Goal: Entertainment & Leisure: Browse casually

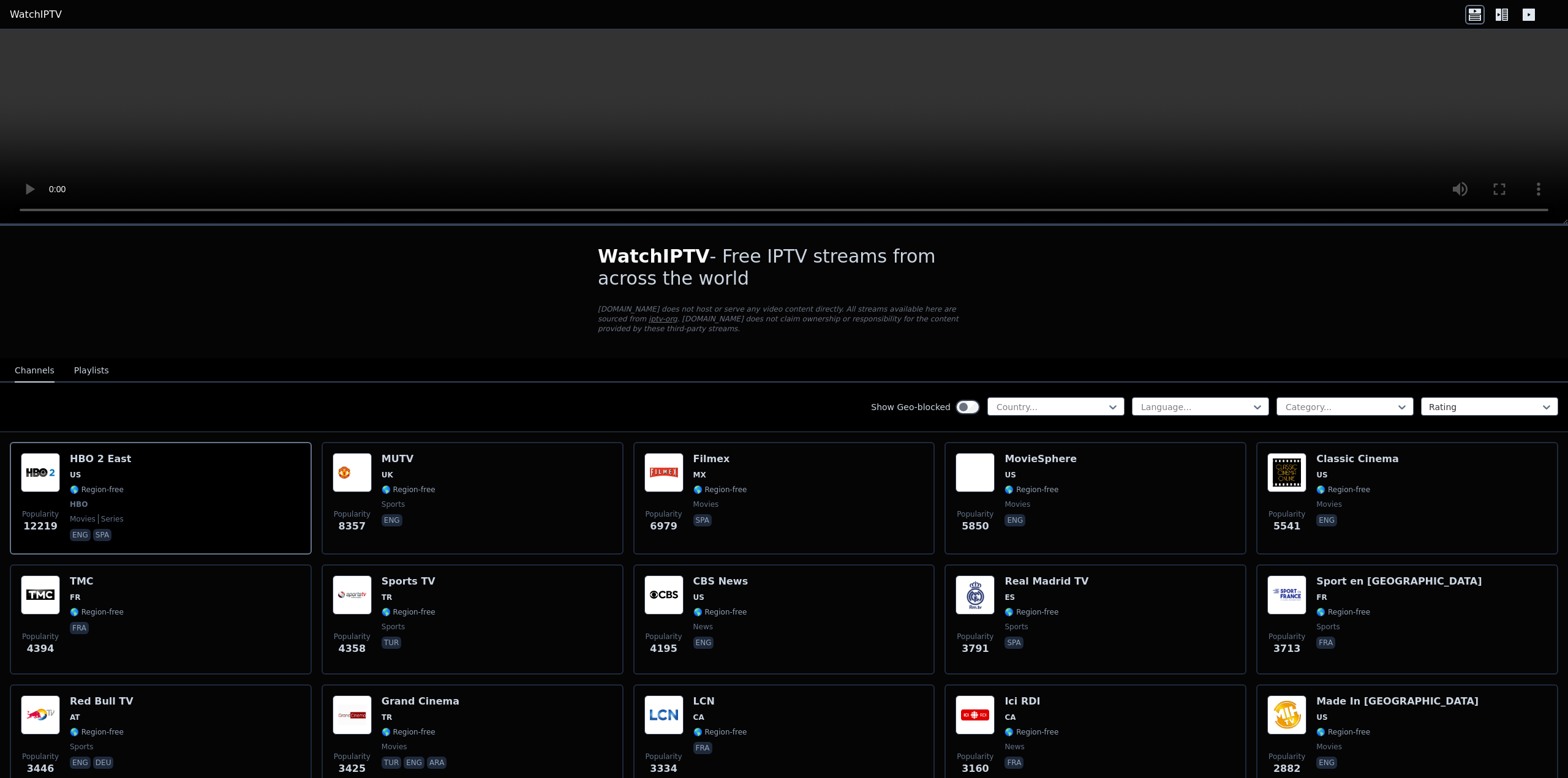
click at [999, 386] on div "Show Geo-blocked Country... Language... Category... Rating" at bounding box center [784, 407] width 1568 height 50
click at [1005, 401] on div at bounding box center [1051, 406] width 111 height 12
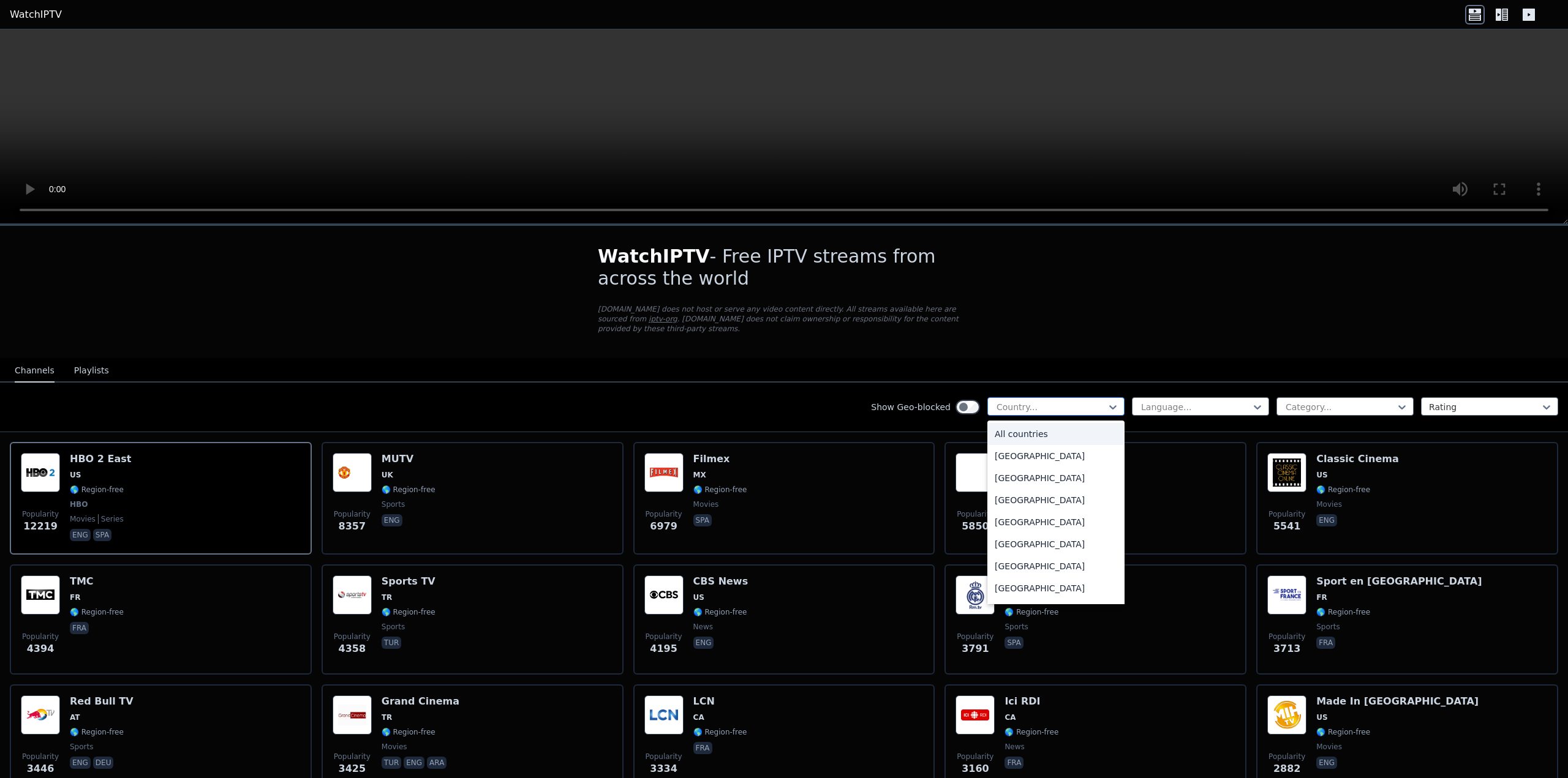
click at [1005, 401] on div at bounding box center [1051, 406] width 111 height 12
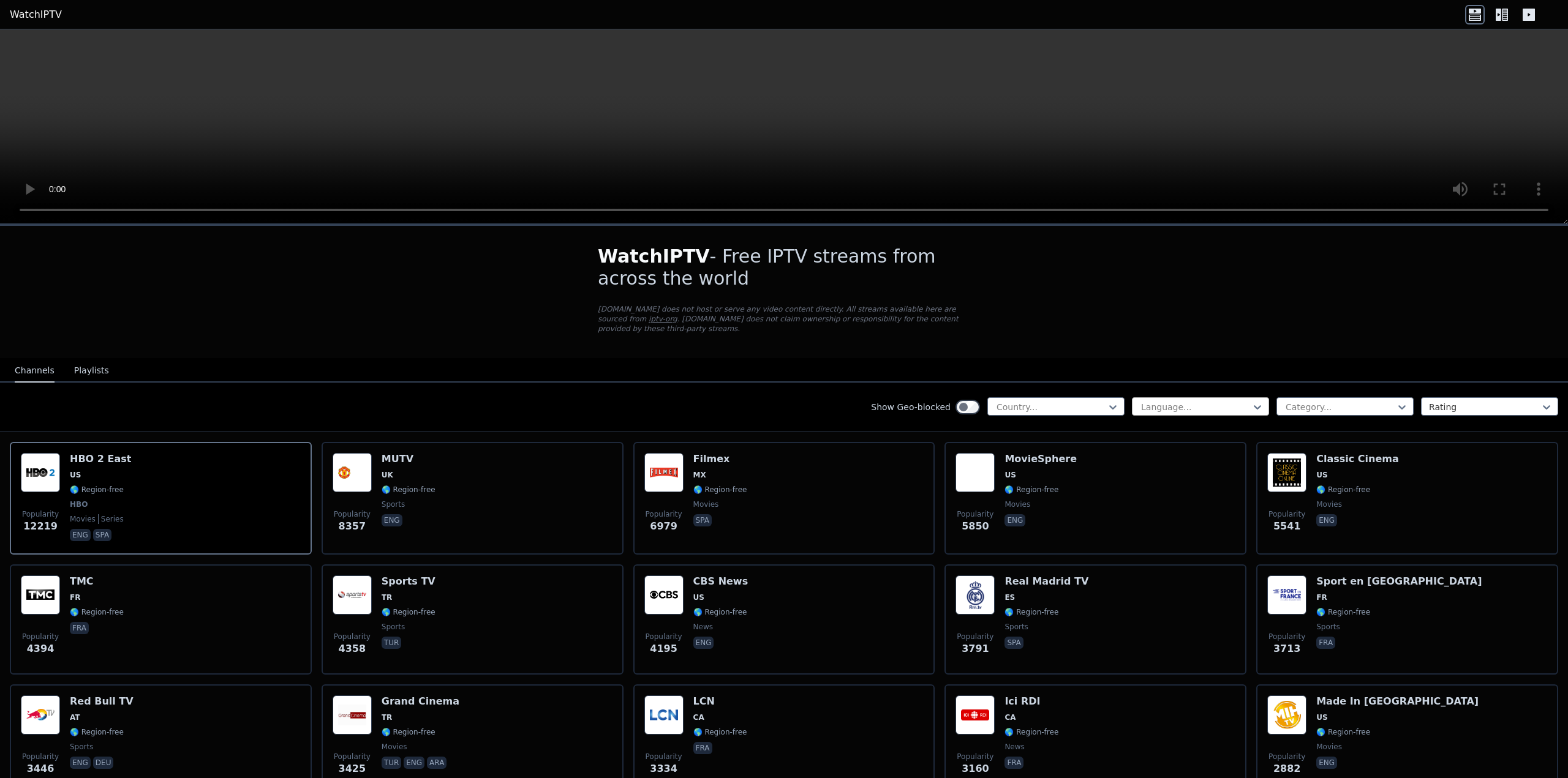
click at [1175, 401] on div at bounding box center [1195, 406] width 111 height 12
click at [1313, 384] on div "Show Geo-blocked Country... Language... Category... Rating" at bounding box center [784, 407] width 1568 height 50
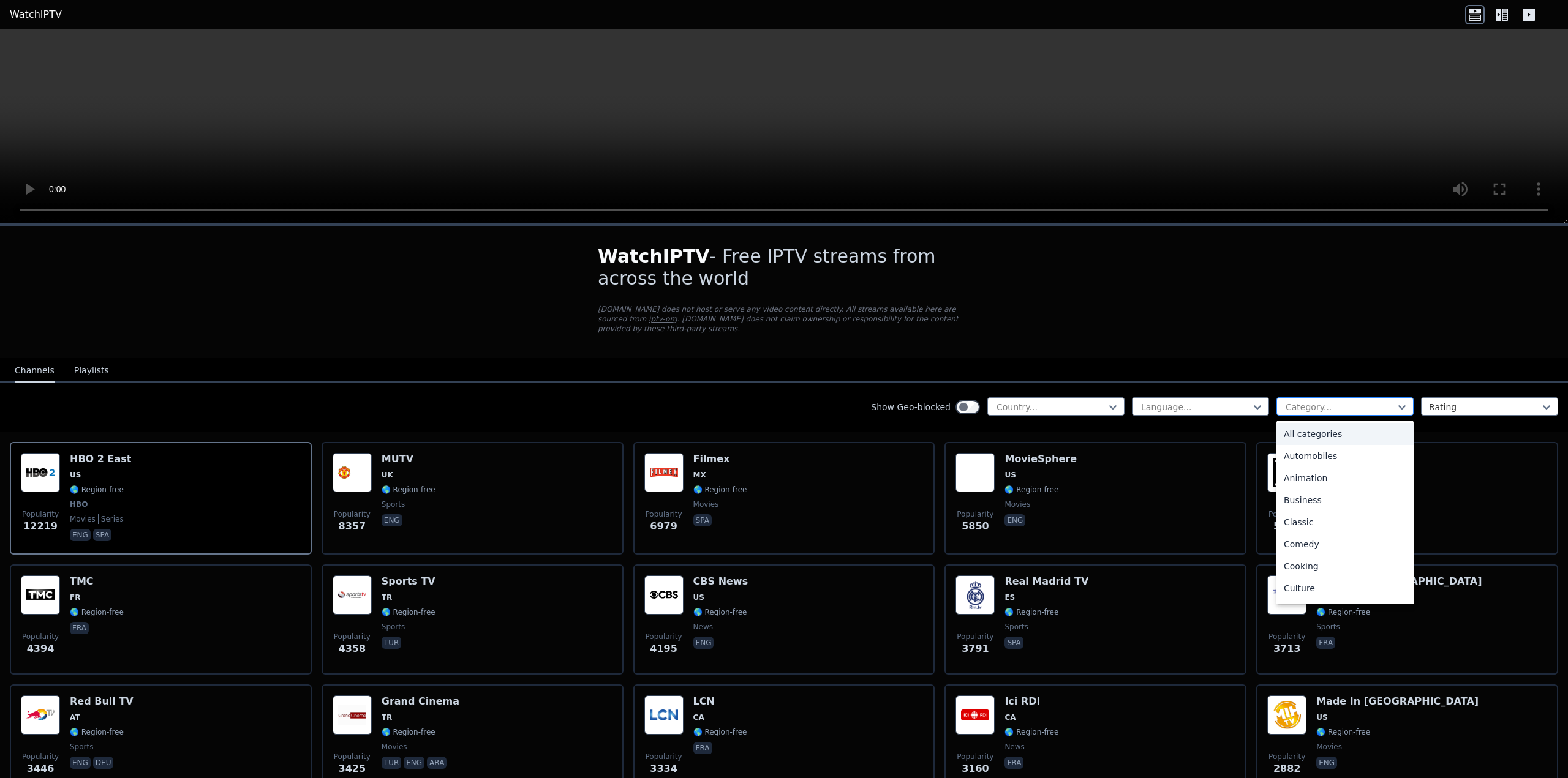
drag, startPoint x: 1313, startPoint y: 392, endPoint x: 1307, endPoint y: 389, distance: 6.7
click at [1313, 401] on div at bounding box center [1340, 406] width 111 height 12
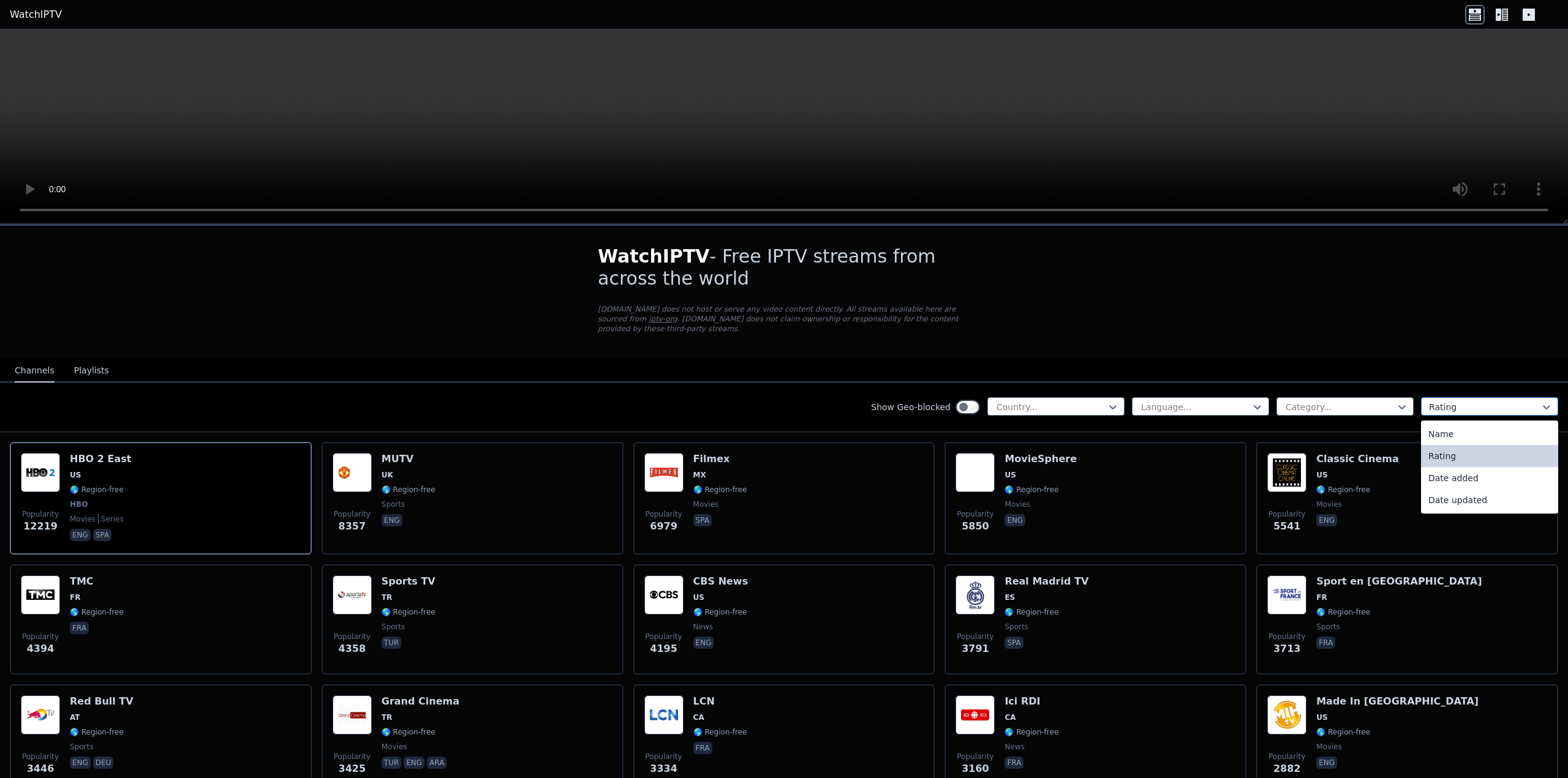
click at [1448, 401] on div at bounding box center [1484, 406] width 111 height 12
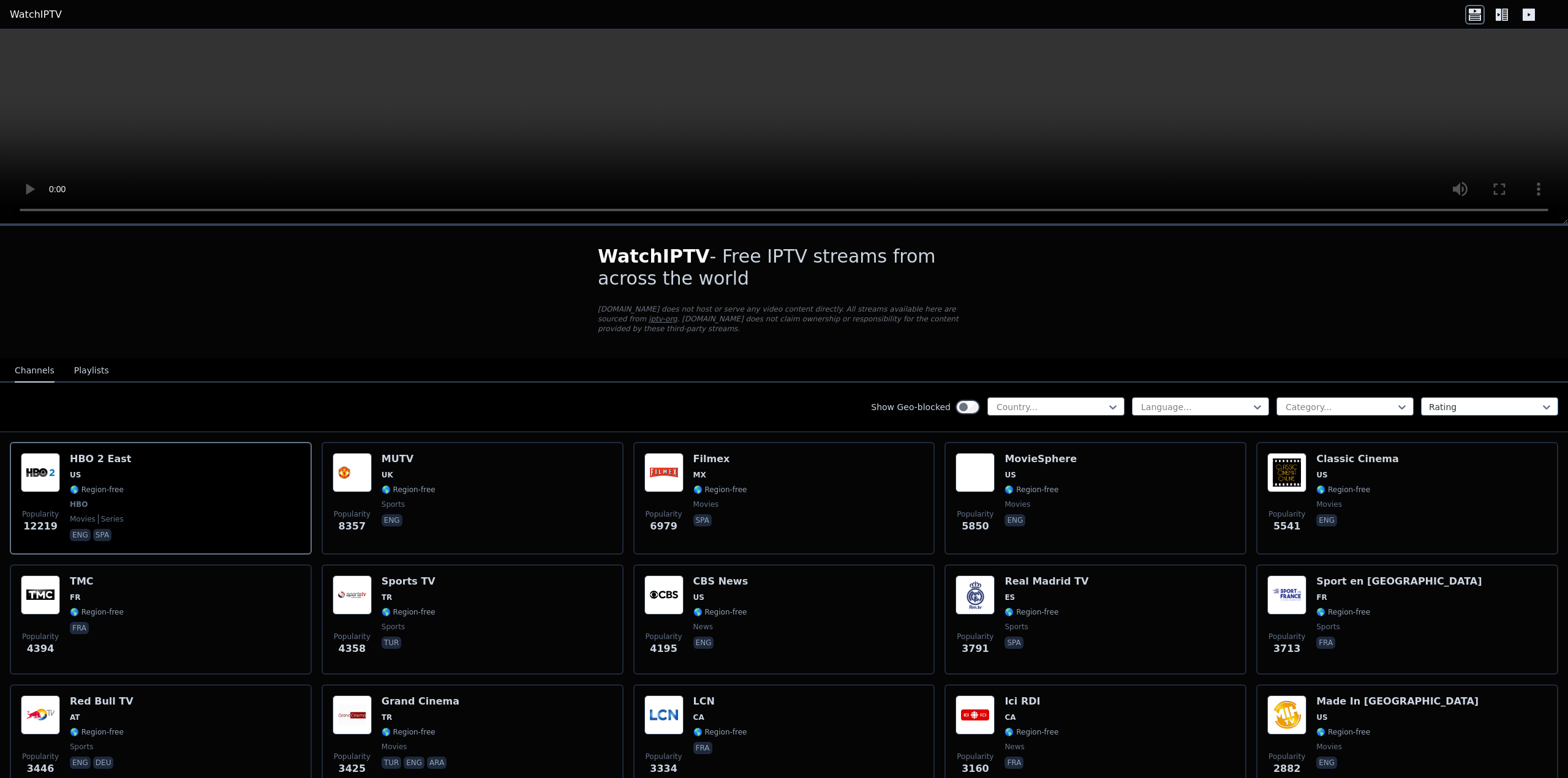
click at [1448, 401] on div at bounding box center [1484, 406] width 111 height 12
click at [1309, 401] on div at bounding box center [1340, 406] width 111 height 12
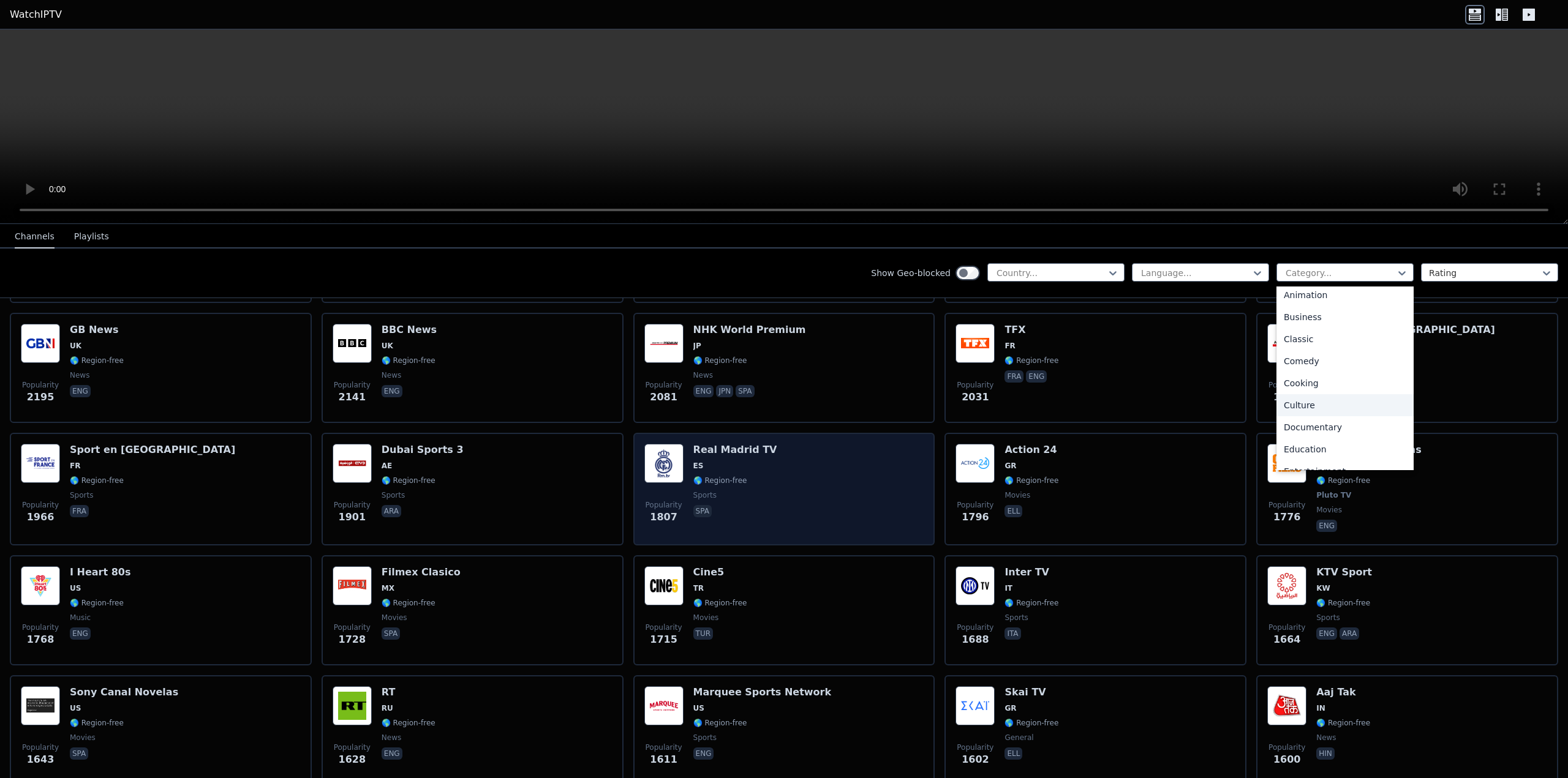
scroll to position [735, 0]
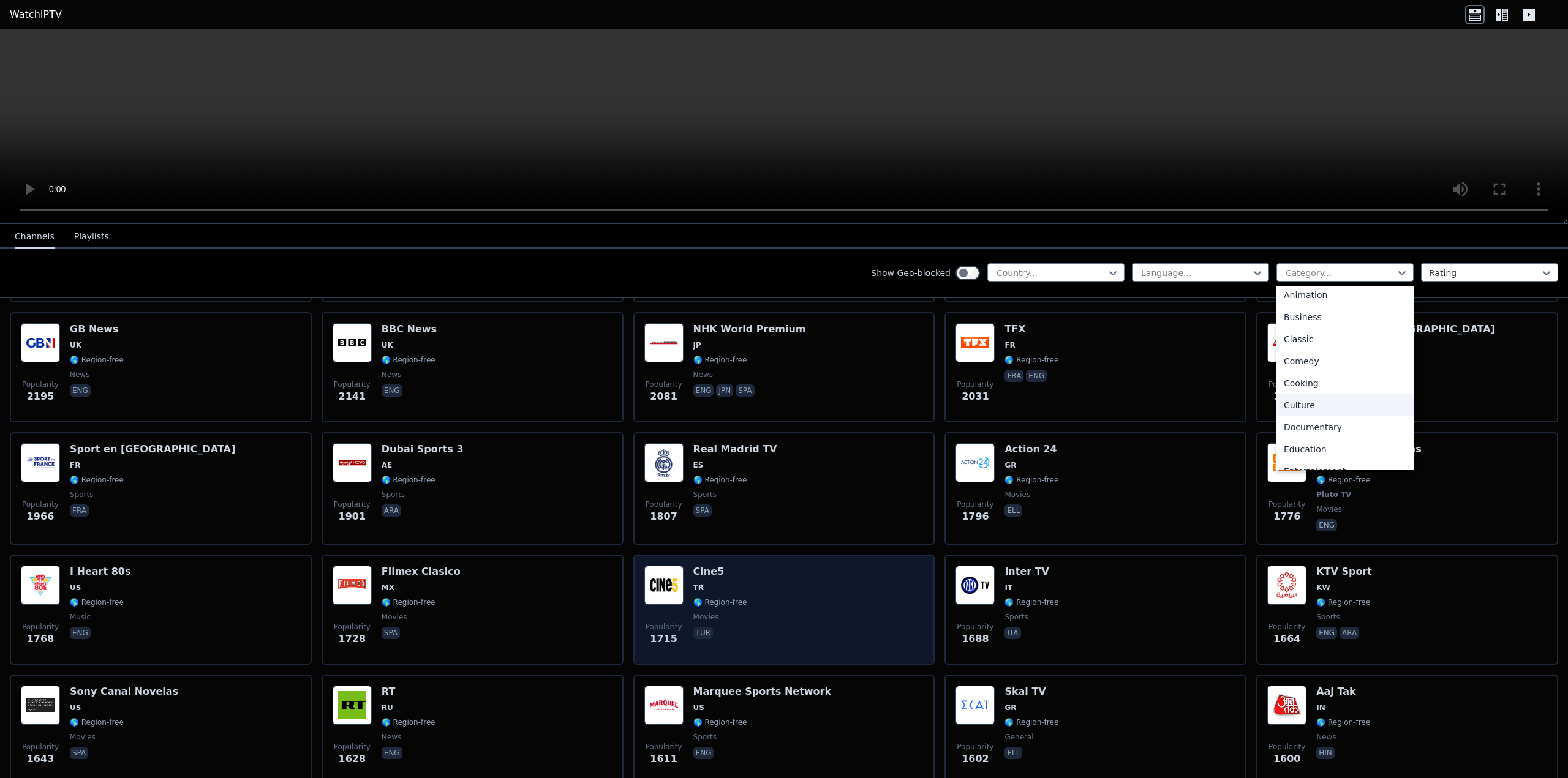
click at [748, 578] on div "Popularity 1715 Cine5 TR 🌎 Region-free movies tur" at bounding box center [784, 610] width 280 height 88
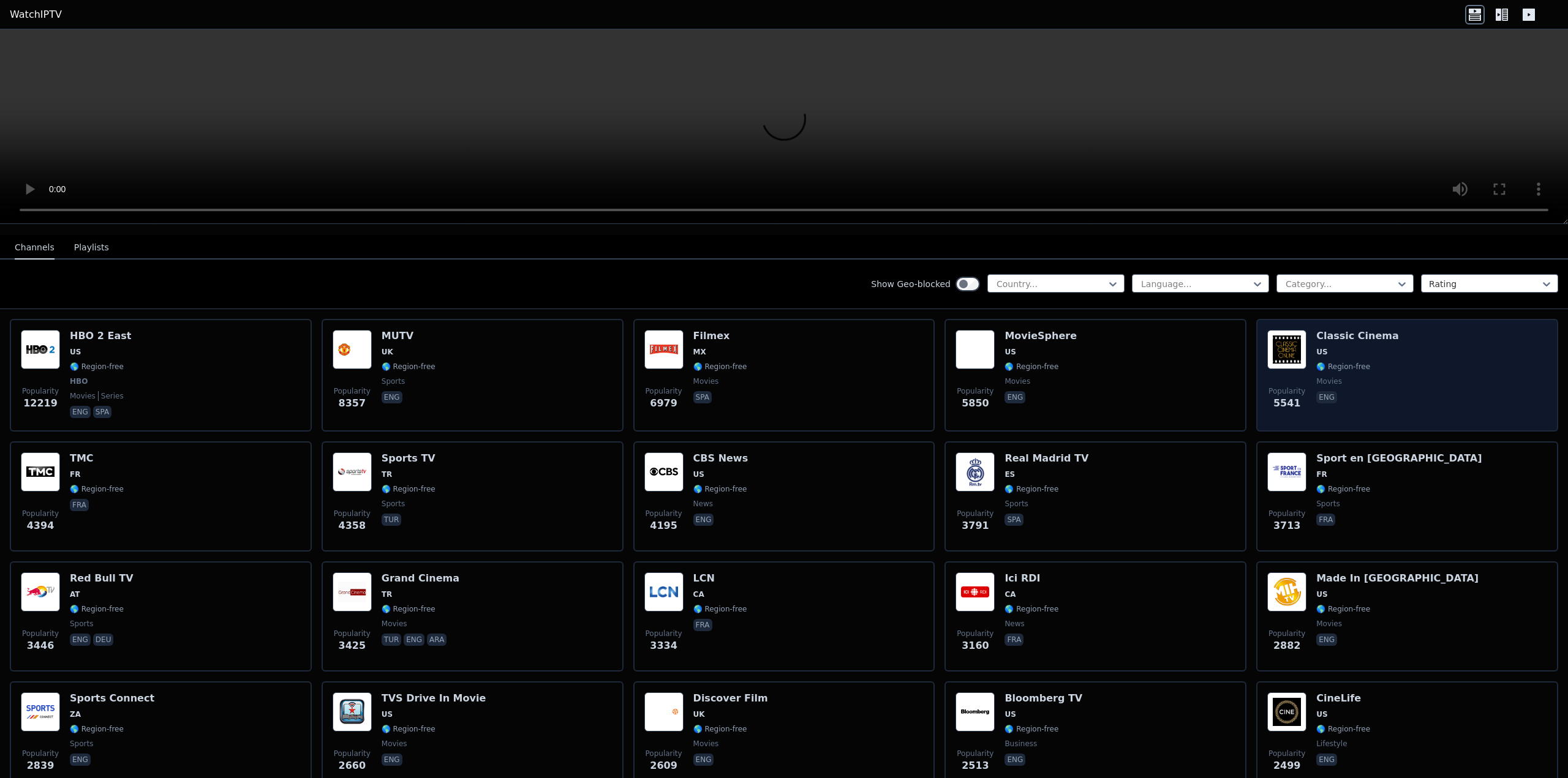
scroll to position [122, 0]
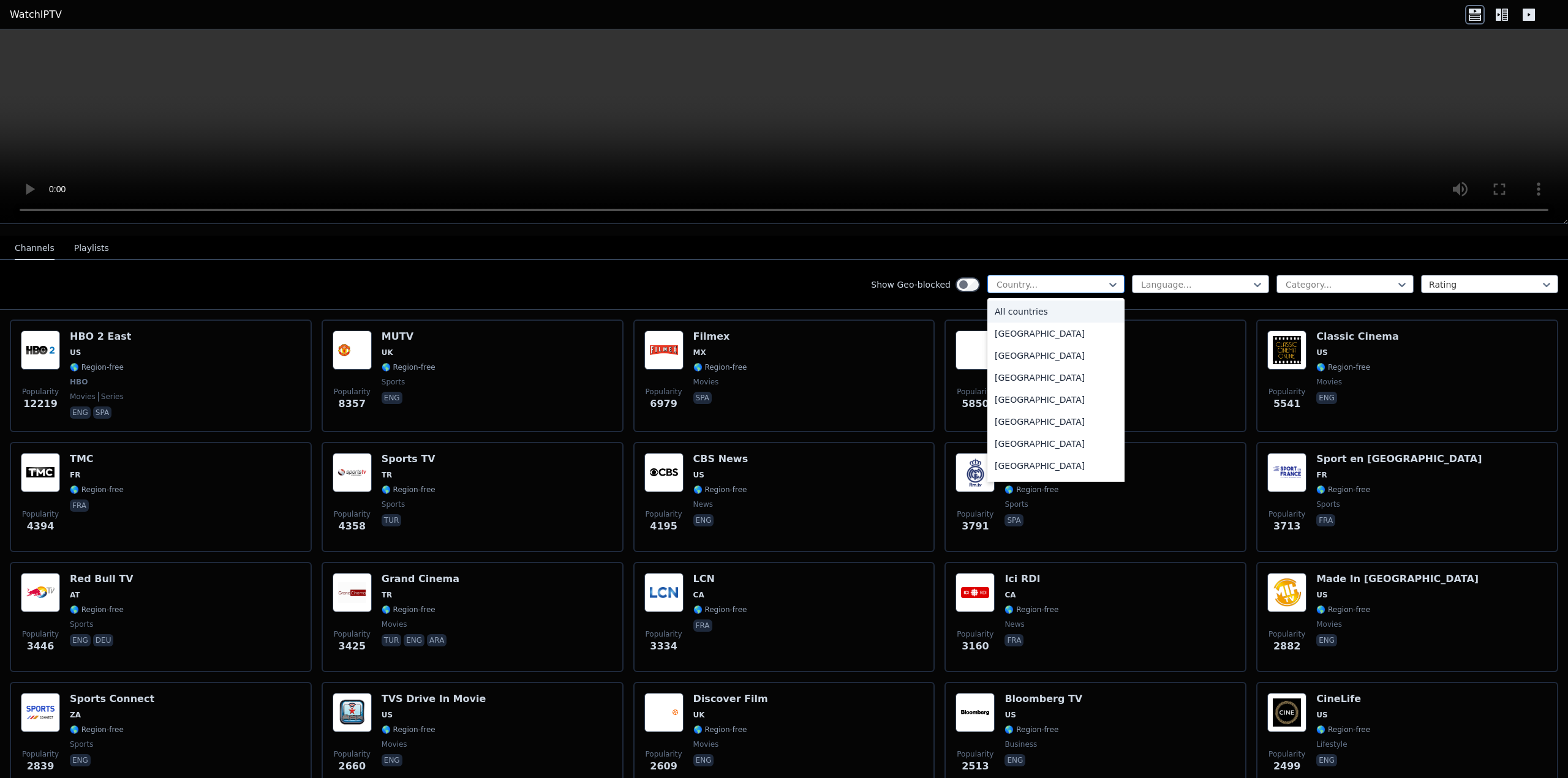
click at [1068, 279] on div at bounding box center [1051, 284] width 111 height 12
click at [1072, 301] on div "All countries" at bounding box center [1055, 312] width 137 height 22
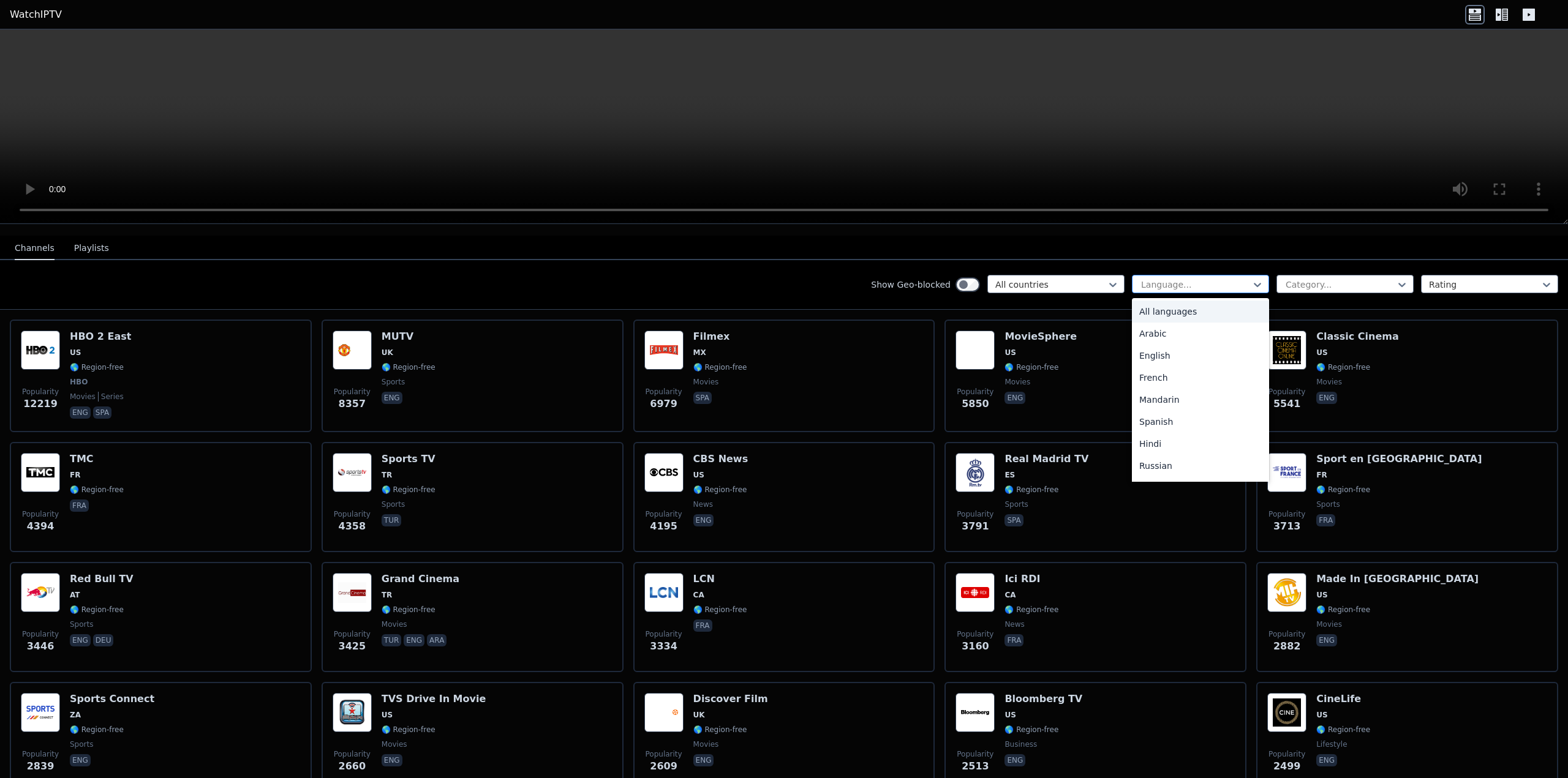
click at [1147, 279] on div at bounding box center [1195, 284] width 111 height 12
click at [1151, 301] on div "All languages" at bounding box center [1200, 312] width 137 height 22
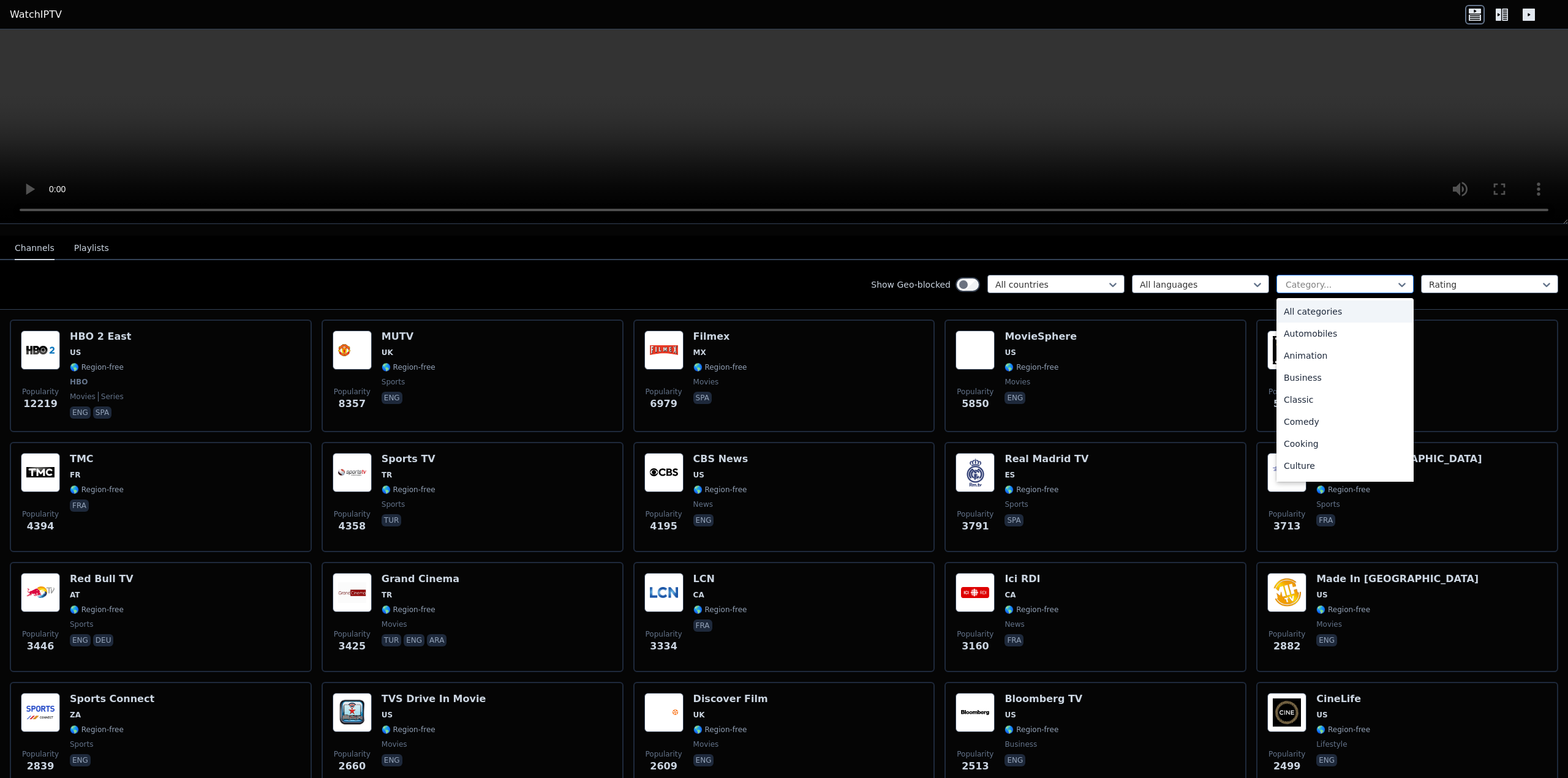
click at [1297, 275] on div "Category..." at bounding box center [1344, 284] width 137 height 18
click at [1305, 301] on div "All categories" at bounding box center [1344, 312] width 137 height 22
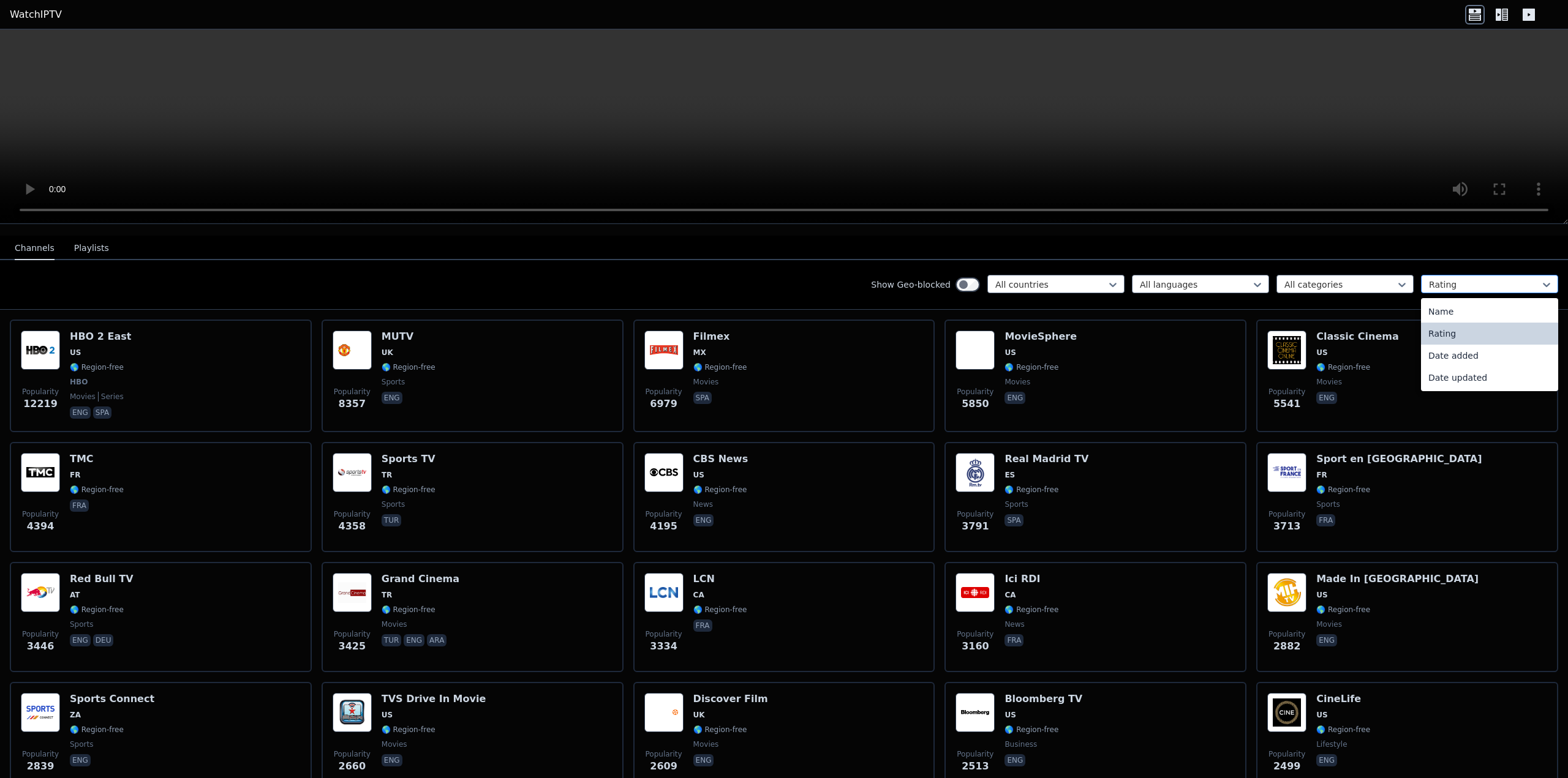
click at [1439, 282] on div "Rating" at bounding box center [1489, 284] width 137 height 18
click at [1435, 279] on div at bounding box center [1484, 284] width 111 height 12
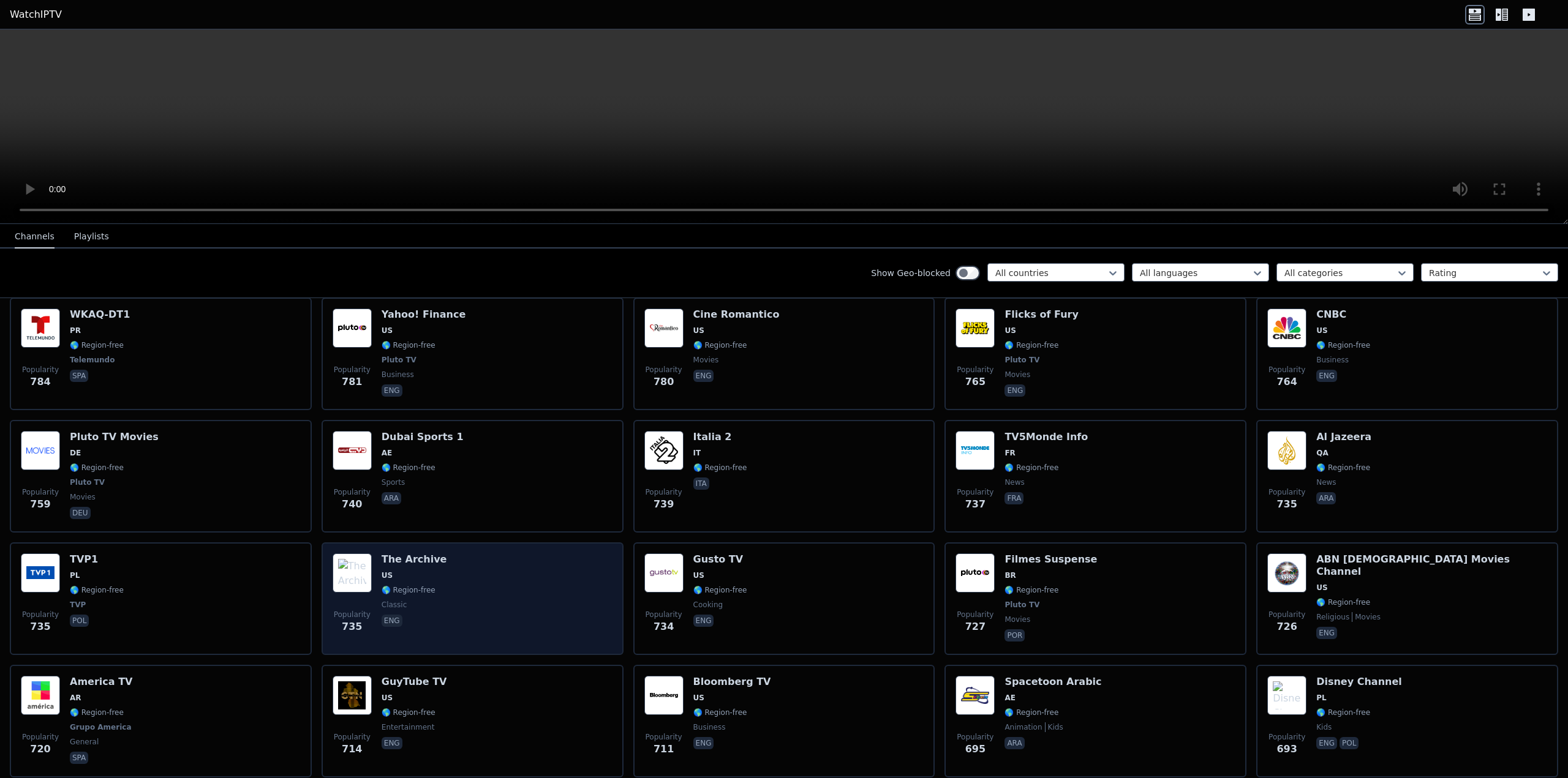
scroll to position [3551, 0]
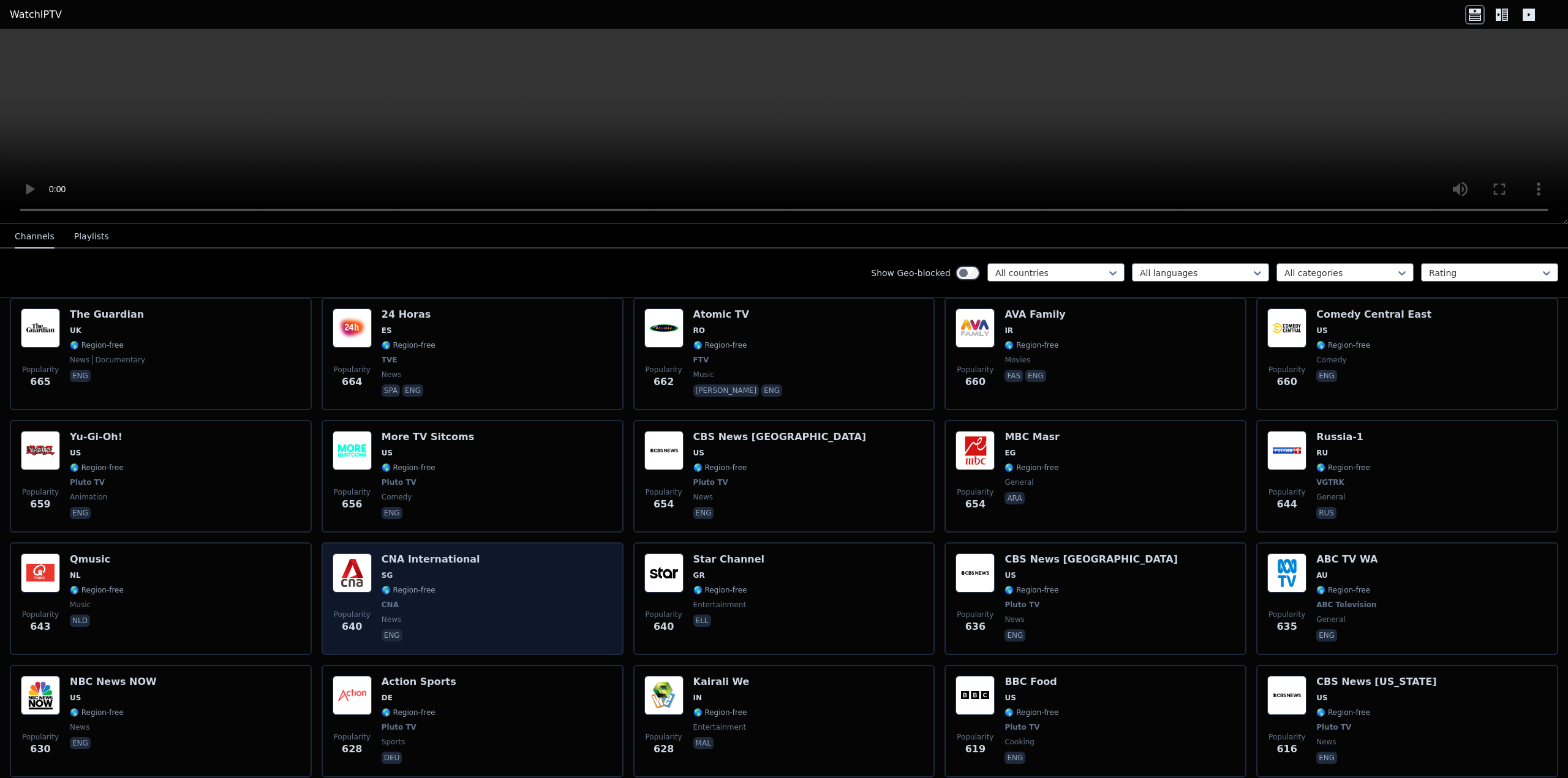
click at [332, 568] on img at bounding box center [352, 573] width 40 height 40
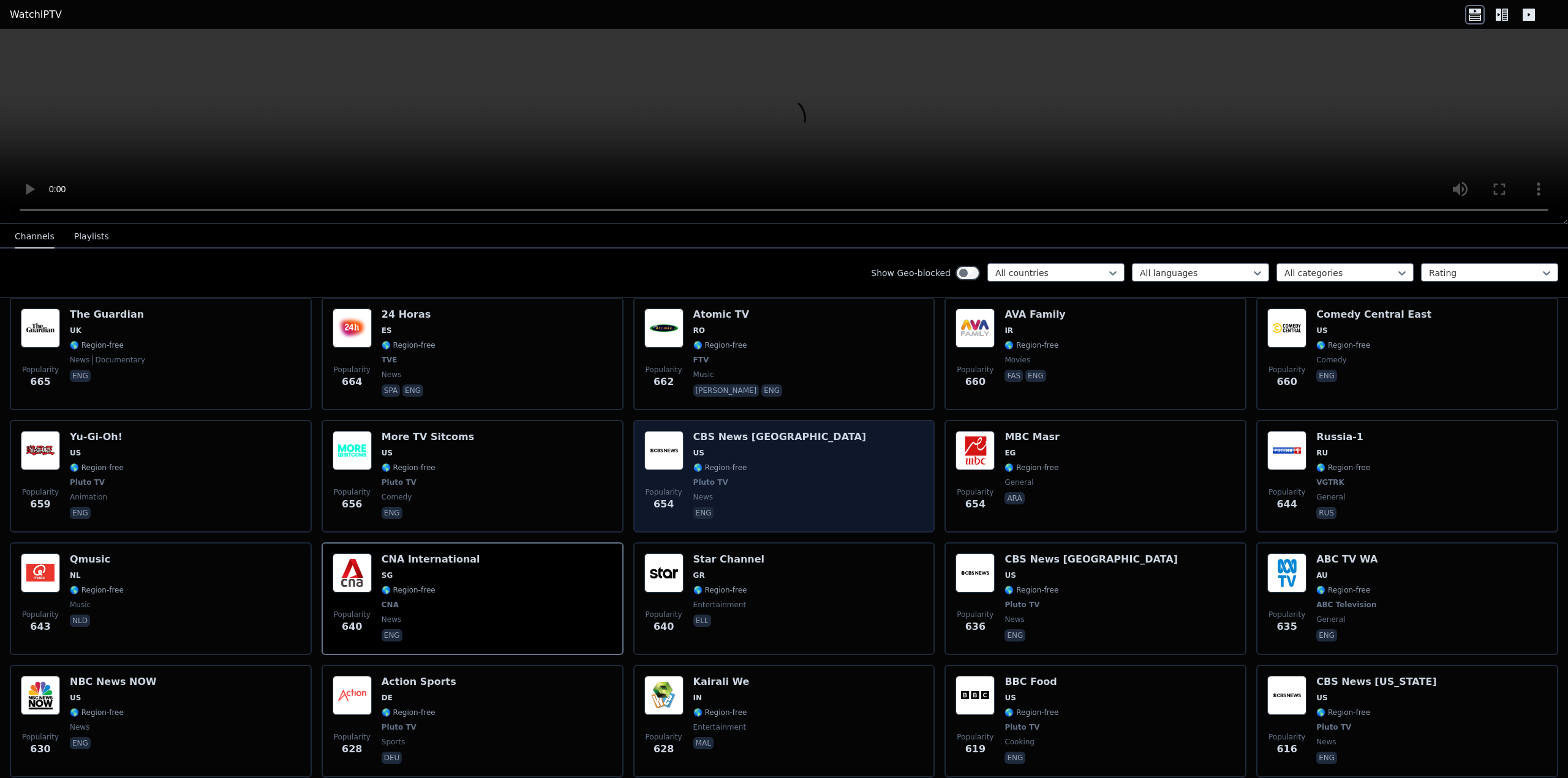
scroll to position [3244, 0]
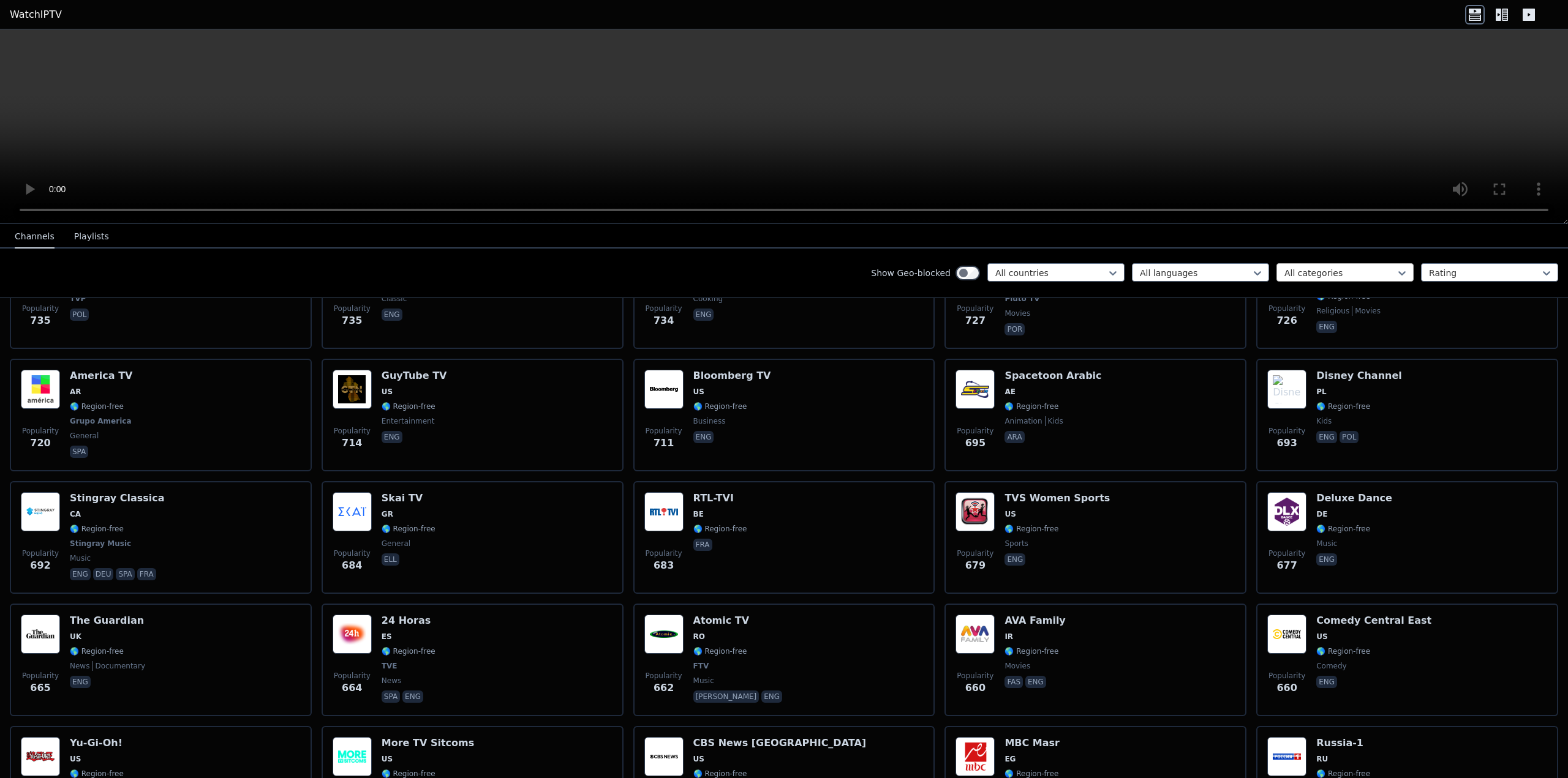
click at [1344, 270] on div at bounding box center [1340, 272] width 111 height 12
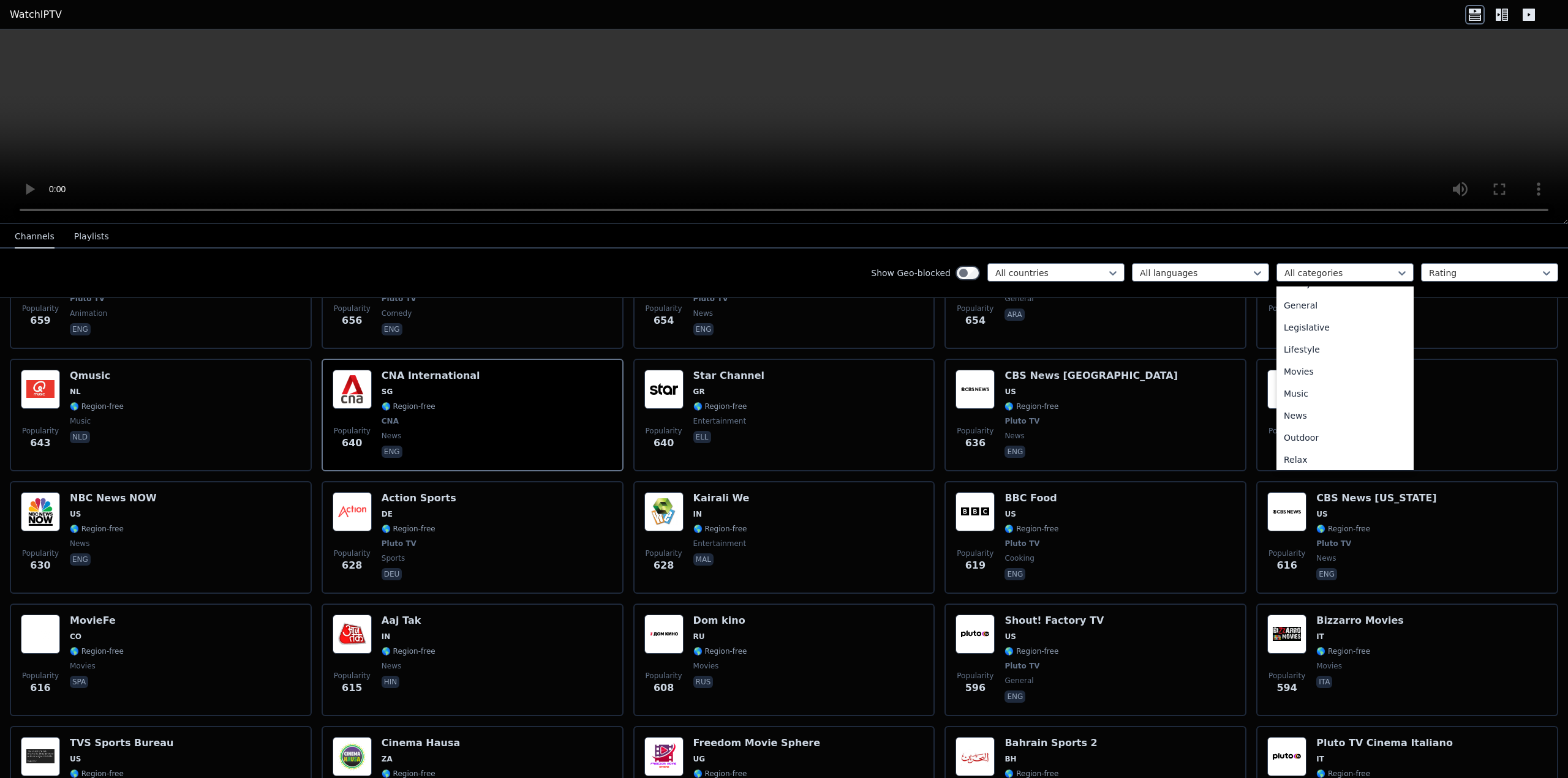
scroll to position [233, 0]
click at [1318, 401] on div "Movies" at bounding box center [1344, 398] width 137 height 22
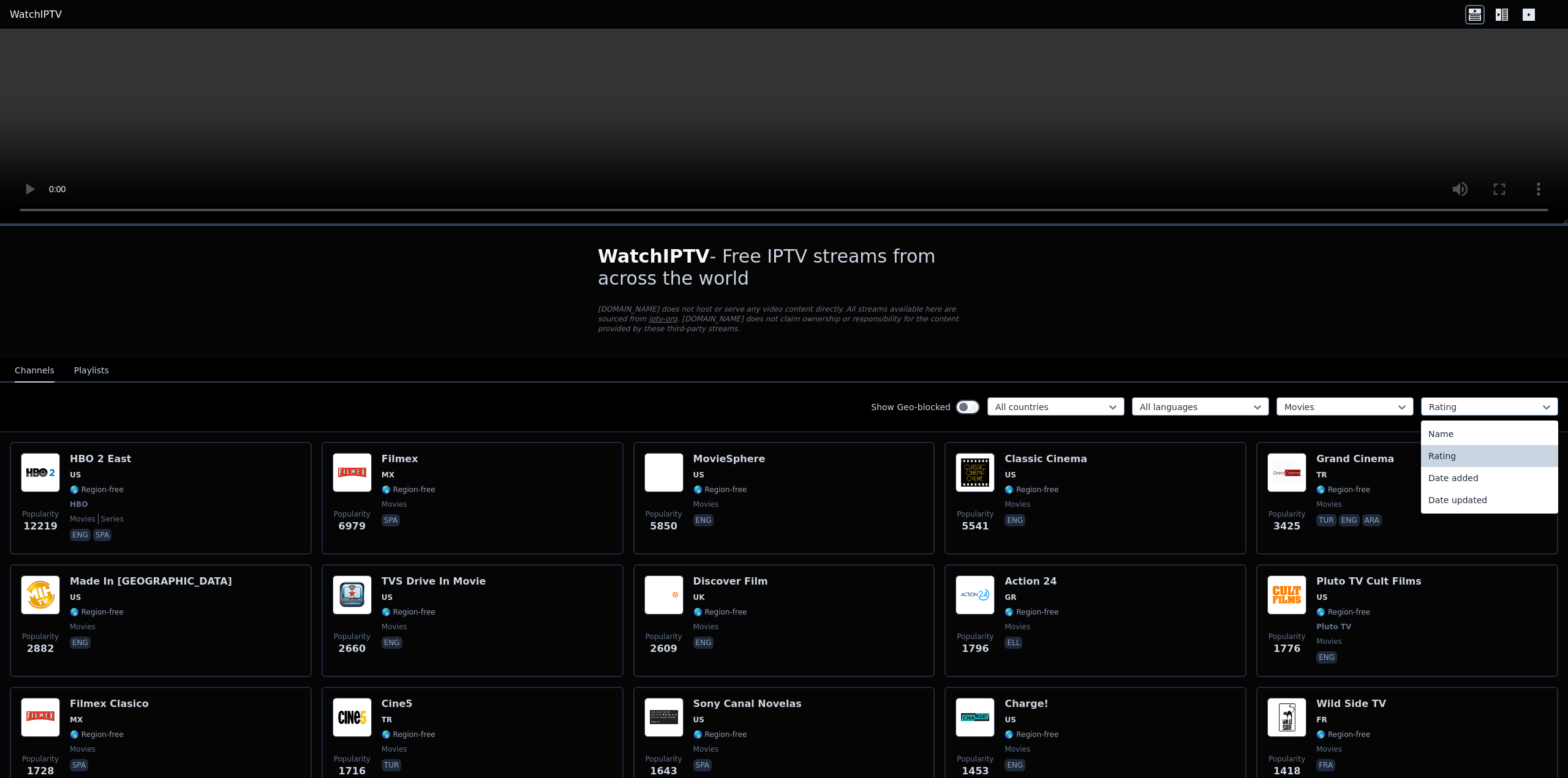
click at [1430, 401] on div at bounding box center [1484, 406] width 111 height 12
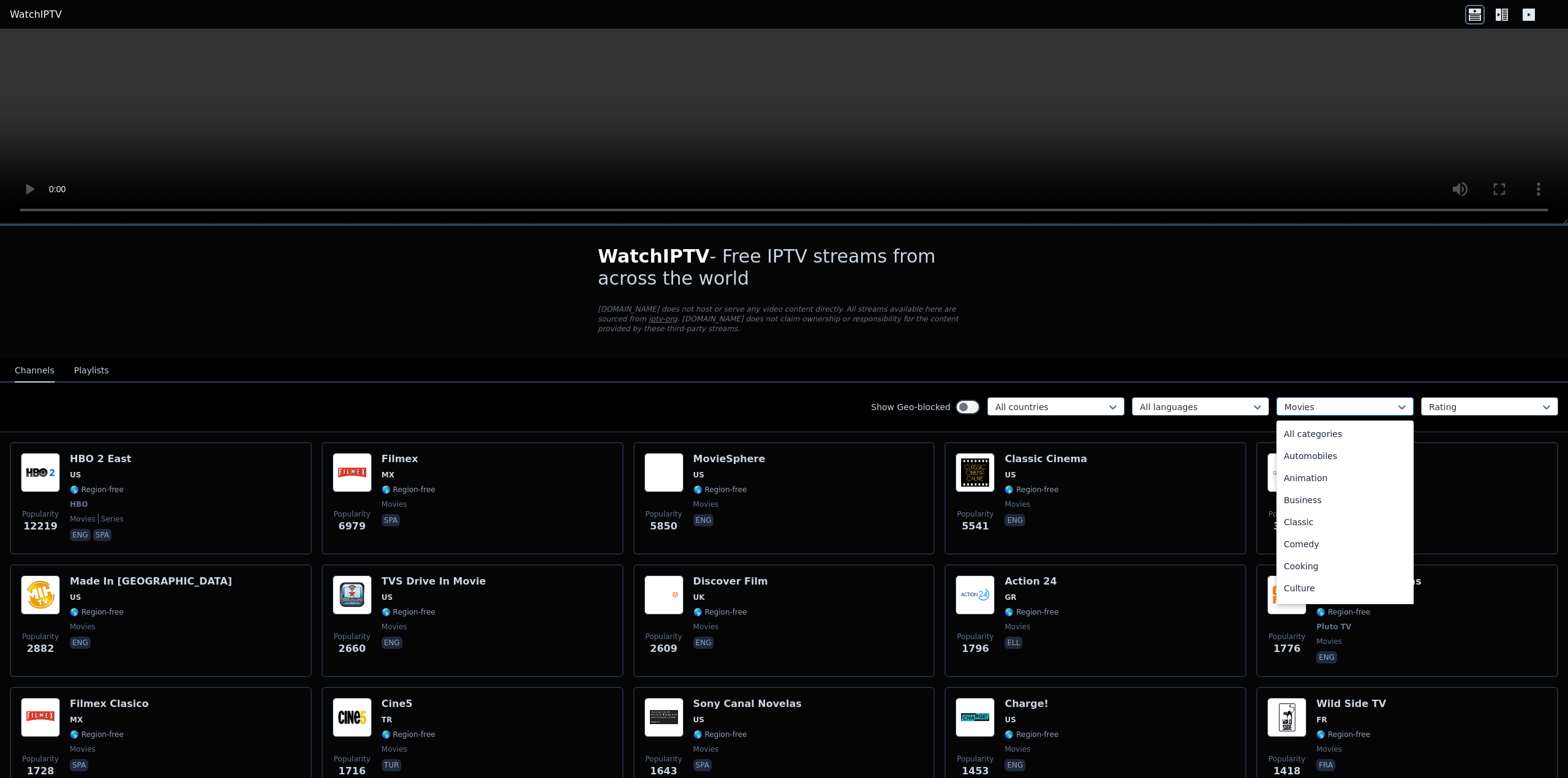
click at [1350, 402] on div at bounding box center [1340, 406] width 111 height 12
